Goal: Transaction & Acquisition: Purchase product/service

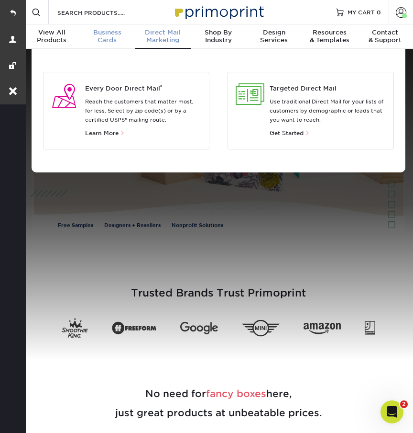
click at [113, 37] on div "Business Cards" at bounding box center [107, 36] width 56 height 15
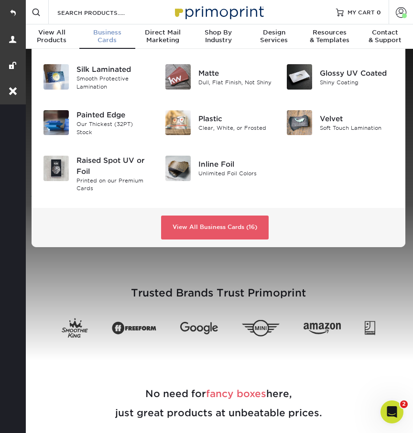
click at [238, 209] on div "View All Business Cards (16)" at bounding box center [219, 227] width 374 height 39
click at [230, 223] on link "View All Business Cards (16)" at bounding box center [215, 227] width 108 height 24
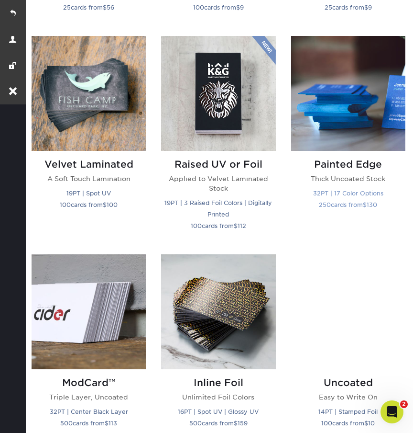
scroll to position [670, 0]
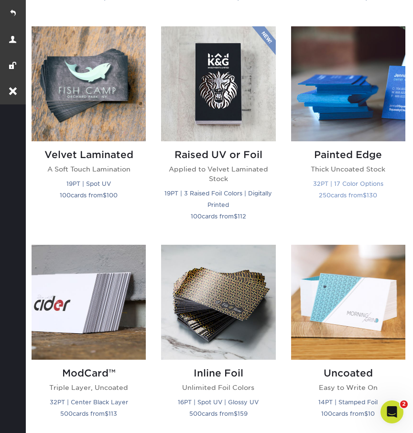
click at [373, 154] on h2 "Painted Edge" at bounding box center [348, 154] width 114 height 11
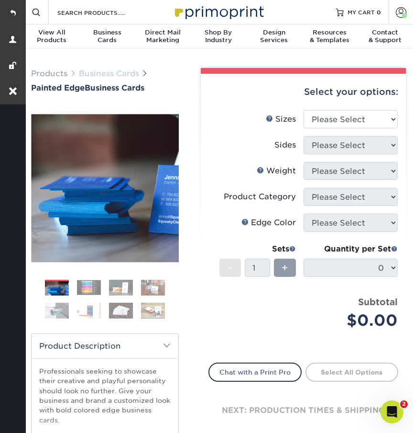
click at [109, 72] on link "Business Cards" at bounding box center [109, 73] width 60 height 9
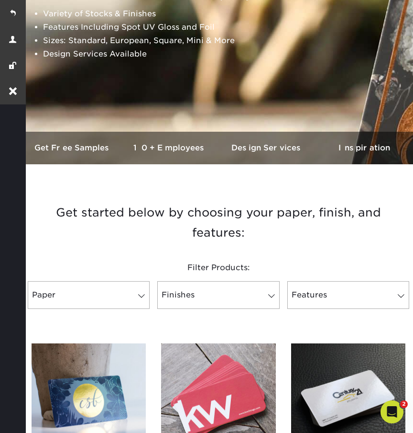
scroll to position [155, 0]
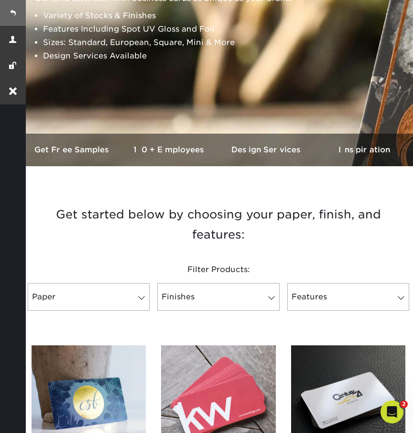
click at [17, 14] on link at bounding box center [13, 13] width 26 height 26
